Goal: Navigation & Orientation: Find specific page/section

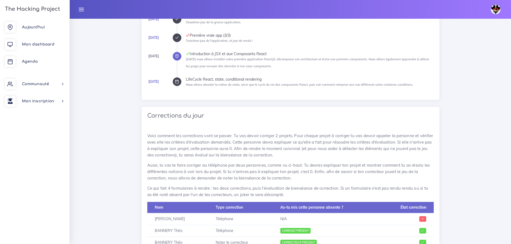
scroll to position [54, 0]
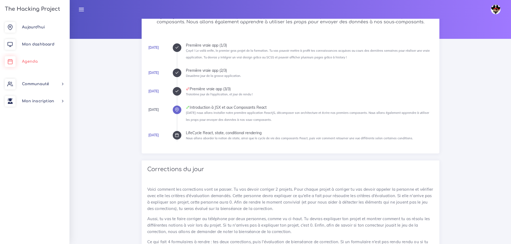
click at [32, 65] on link "Agenda" at bounding box center [34, 61] width 69 height 17
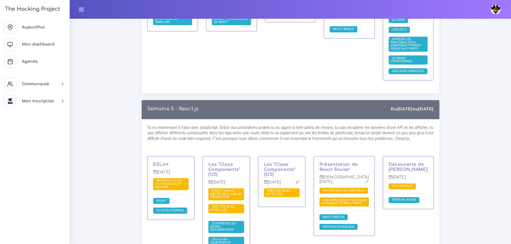
scroll to position [3771, 0]
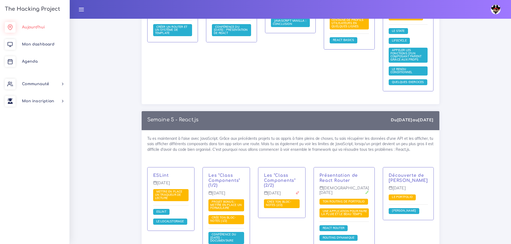
click at [30, 27] on span "Aujourd'hui" at bounding box center [33, 27] width 23 height 4
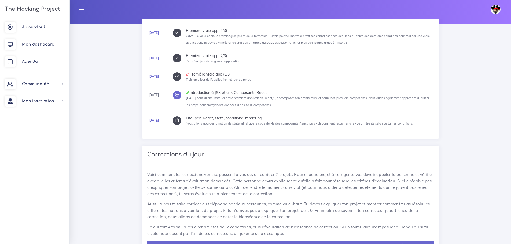
scroll to position [59, 0]
